Goal: Navigation & Orientation: Find specific page/section

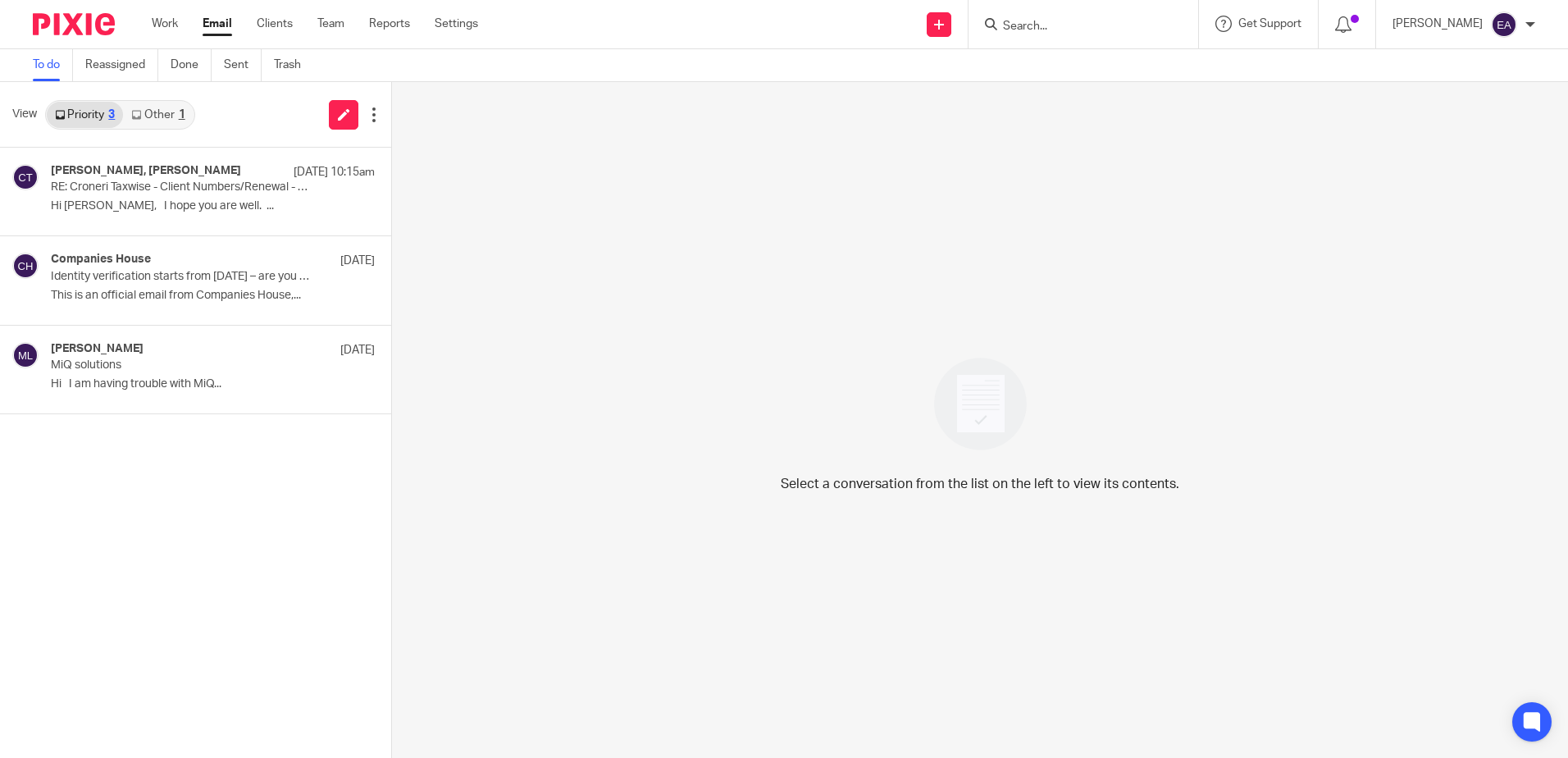
click at [154, 116] on link "Other 1" at bounding box center [157, 114] width 70 height 27
